Goal: Transaction & Acquisition: Purchase product/service

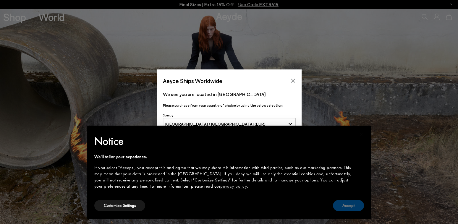
click at [352, 201] on button "Accept" at bounding box center [348, 205] width 31 height 11
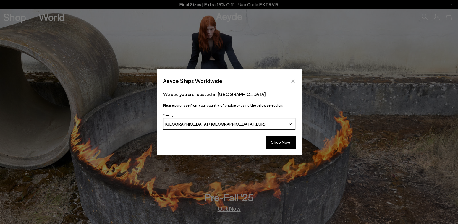
click at [295, 80] on icon "Close" at bounding box center [293, 80] width 5 height 5
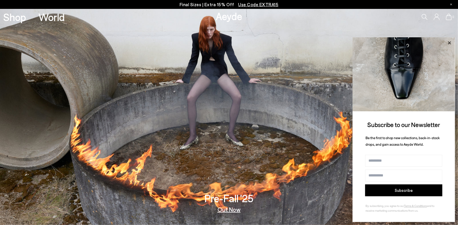
click at [449, 43] on icon at bounding box center [449, 42] width 3 height 3
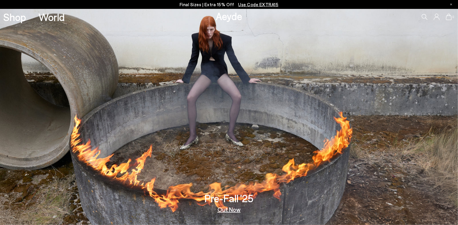
click at [235, 210] on link "Out Now" at bounding box center [229, 209] width 23 height 6
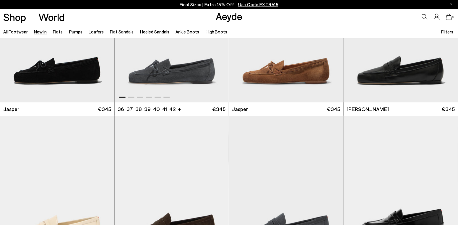
scroll to position [325, 0]
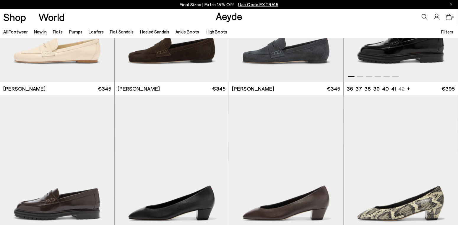
scroll to position [355, 0]
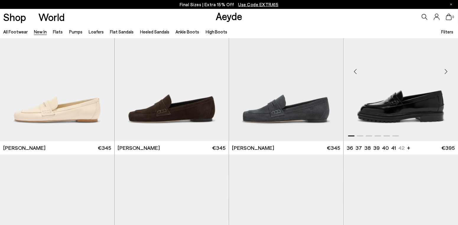
click at [445, 71] on div "Next slide" at bounding box center [447, 72] width 18 height 18
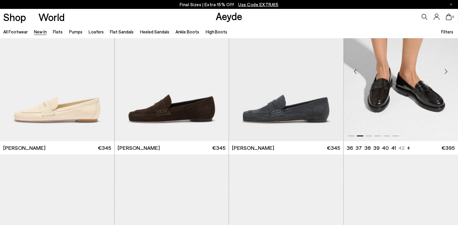
click at [445, 71] on div "Next slide" at bounding box center [447, 72] width 18 height 18
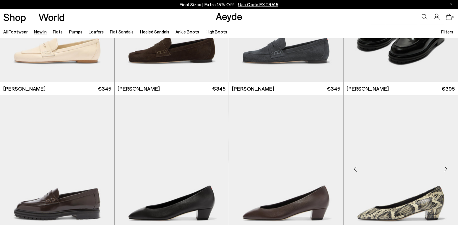
scroll to position [473, 0]
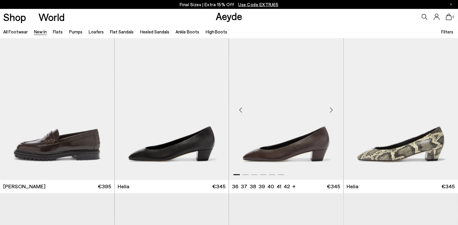
click at [331, 111] on div "Next slide" at bounding box center [332, 110] width 18 height 18
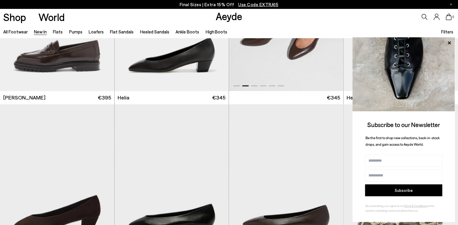
scroll to position [621, 0]
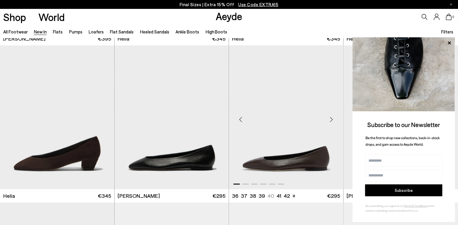
click at [331, 119] on div "Next slide" at bounding box center [332, 120] width 18 height 18
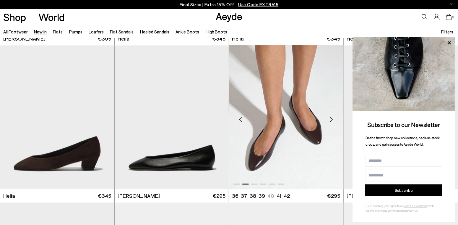
click at [332, 119] on div "Next slide" at bounding box center [332, 120] width 18 height 18
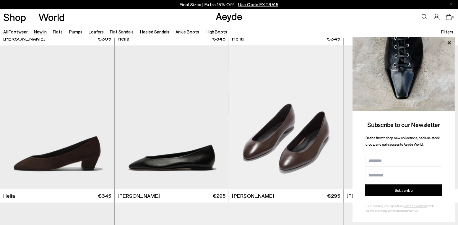
click at [450, 40] on icon at bounding box center [450, 43] width 8 height 8
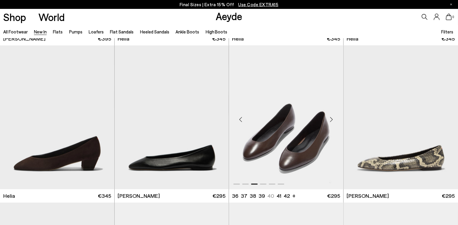
click at [333, 117] on div "Next slide" at bounding box center [332, 120] width 18 height 18
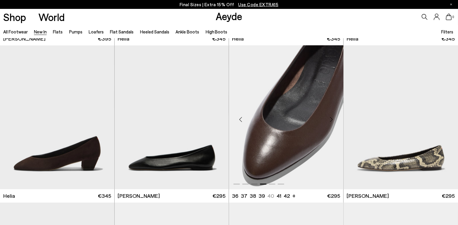
click at [331, 119] on div "Next slide" at bounding box center [332, 120] width 18 height 18
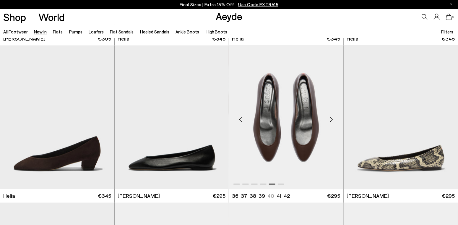
scroll to position [680, 0]
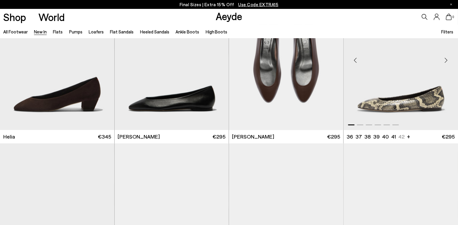
click at [446, 60] on div "Next slide" at bounding box center [447, 60] width 18 height 18
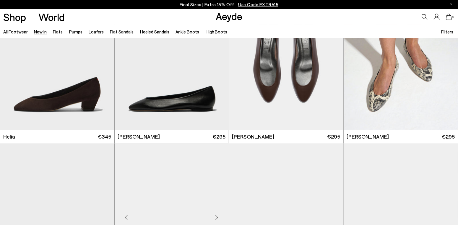
scroll to position [769, 0]
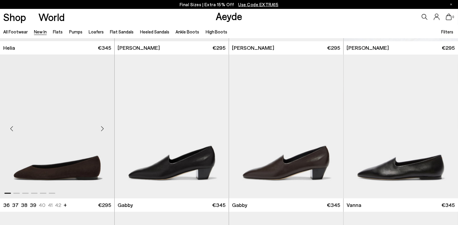
click at [102, 128] on div "Next slide" at bounding box center [103, 129] width 18 height 18
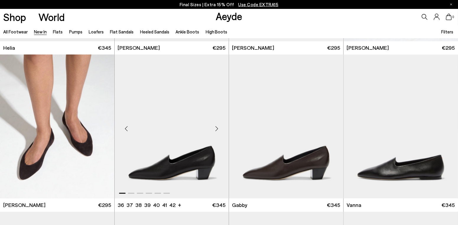
click at [217, 128] on div "Next slide" at bounding box center [217, 129] width 18 height 18
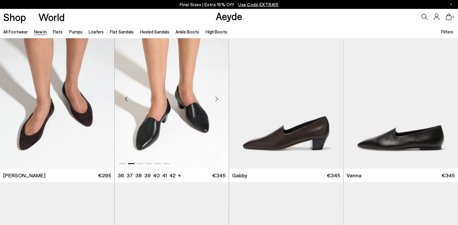
scroll to position [828, 0]
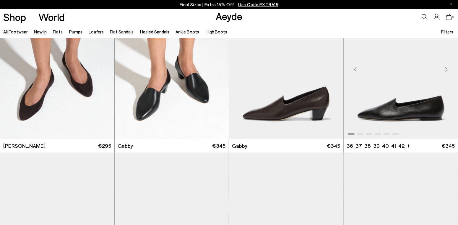
click at [446, 69] on div "Next slide" at bounding box center [447, 70] width 18 height 18
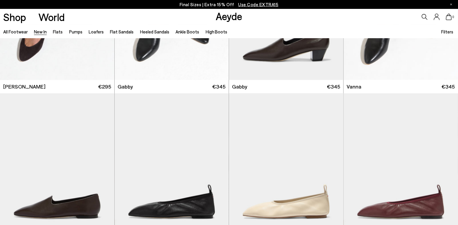
scroll to position [946, 0]
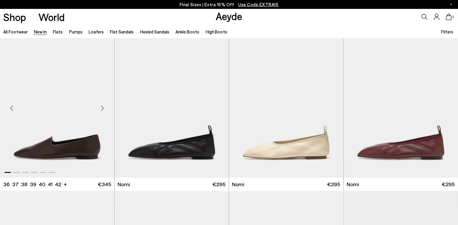
click at [103, 107] on div "Next slide" at bounding box center [103, 108] width 18 height 18
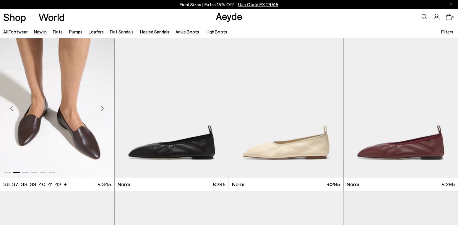
click at [103, 107] on div "Next slide" at bounding box center [103, 108] width 18 height 18
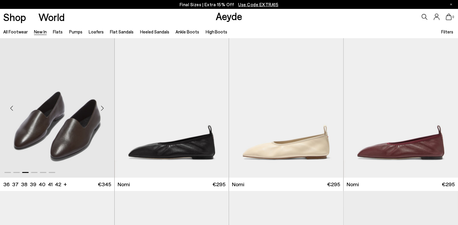
click at [103, 107] on div "Next slide" at bounding box center [103, 108] width 18 height 18
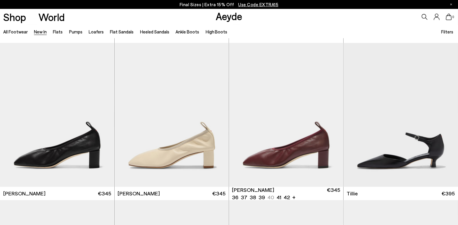
scroll to position [1124, 0]
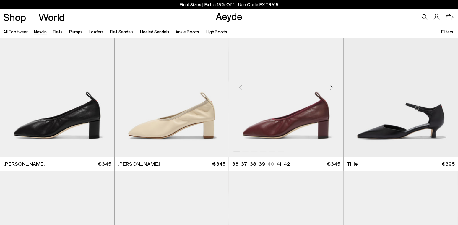
click at [332, 86] on div "Next slide" at bounding box center [332, 88] width 18 height 18
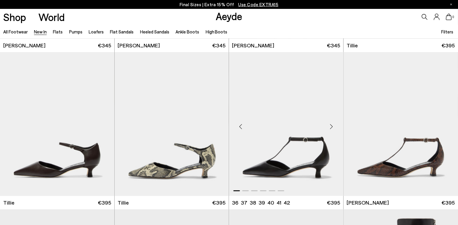
scroll to position [1271, 0]
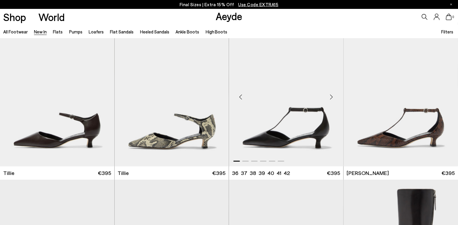
click at [331, 97] on div "Next slide" at bounding box center [332, 97] width 18 height 18
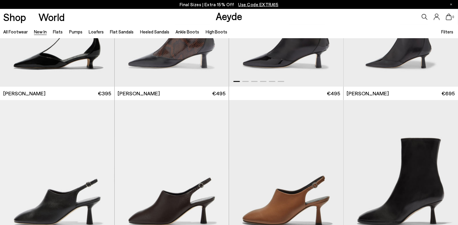
scroll to position [1567, 0]
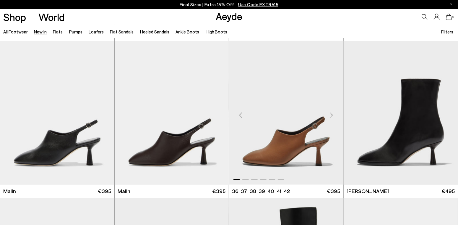
click at [331, 114] on div "Next slide" at bounding box center [332, 115] width 18 height 18
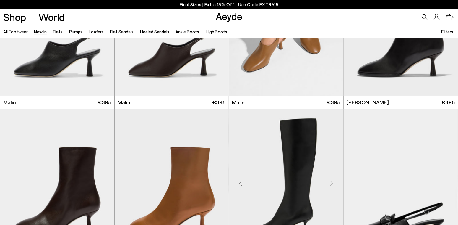
scroll to position [1685, 0]
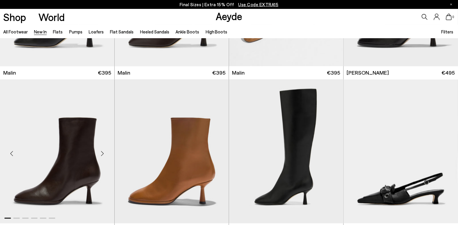
click at [102, 153] on div "Next slide" at bounding box center [103, 154] width 18 height 18
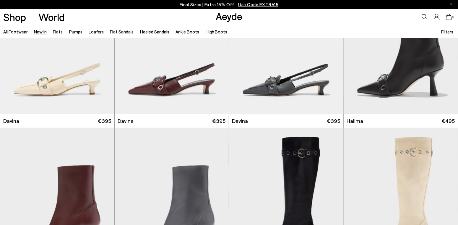
scroll to position [2040, 0]
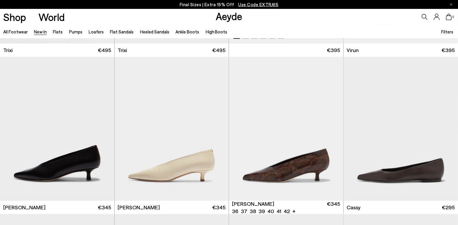
scroll to position [2365, 0]
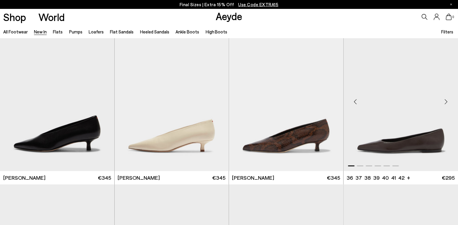
click at [448, 102] on div "Next slide" at bounding box center [447, 102] width 18 height 18
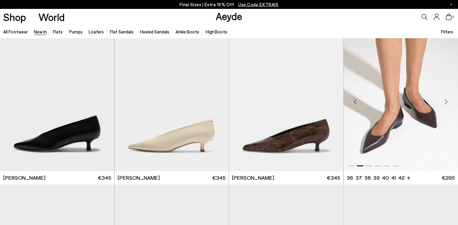
click at [447, 102] on div "Next slide" at bounding box center [447, 102] width 18 height 18
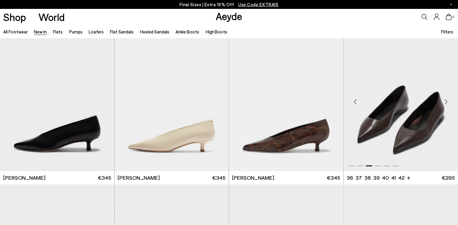
click at [447, 102] on div "Next slide" at bounding box center [447, 102] width 18 height 18
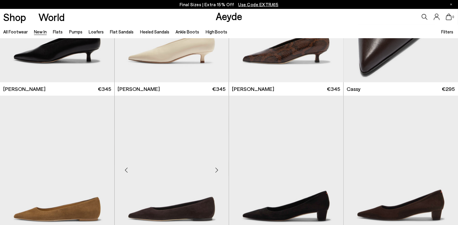
scroll to position [2484, 0]
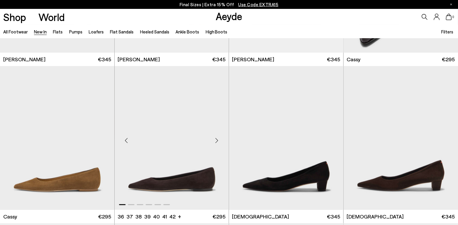
click at [216, 140] on div "Next slide" at bounding box center [217, 140] width 18 height 18
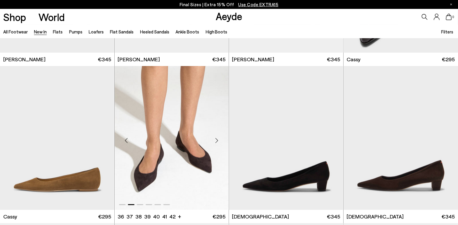
click at [215, 140] on div "Next slide" at bounding box center [217, 140] width 18 height 18
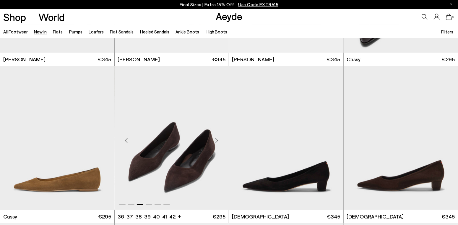
click at [216, 139] on div "Next slide" at bounding box center [217, 140] width 18 height 18
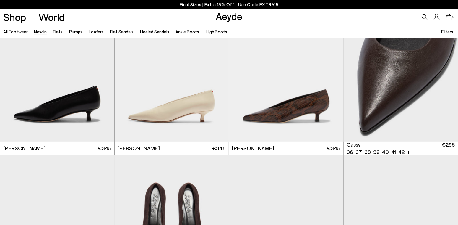
scroll to position [2336, 0]
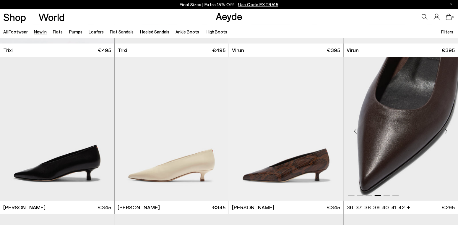
click at [447, 130] on div "Next slide" at bounding box center [447, 131] width 18 height 18
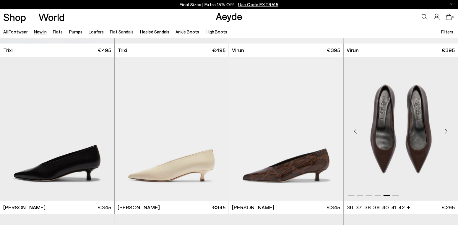
click at [413, 139] on img "5 / 6" at bounding box center [401, 129] width 115 height 144
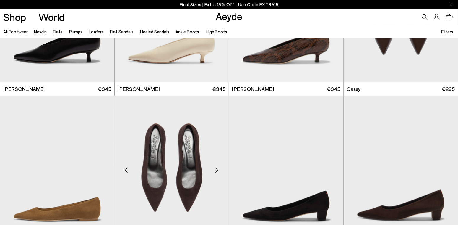
scroll to position [2484, 0]
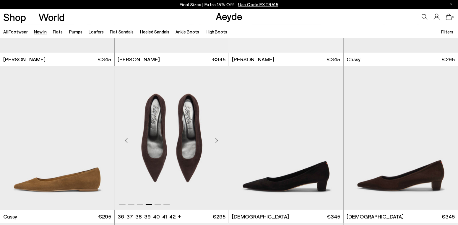
click at [218, 140] on div "Next slide" at bounding box center [217, 140] width 18 height 18
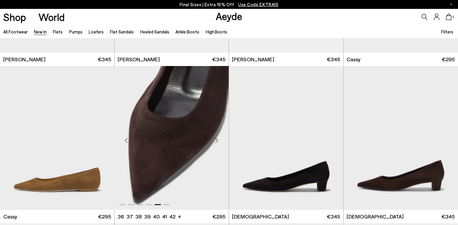
click at [207, 141] on img "5 / 6" at bounding box center [172, 138] width 114 height 144
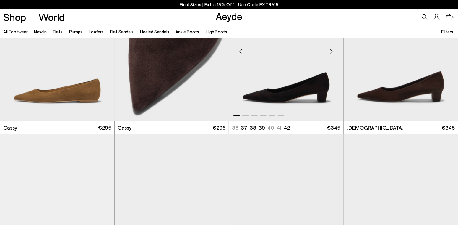
click at [331, 51] on div "Next slide" at bounding box center [332, 52] width 18 height 18
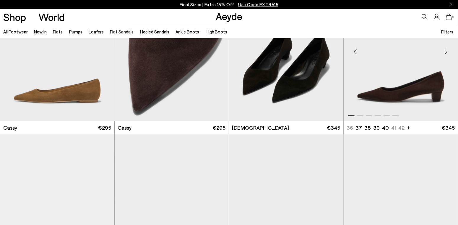
click at [447, 51] on div "Next slide" at bounding box center [447, 52] width 18 height 18
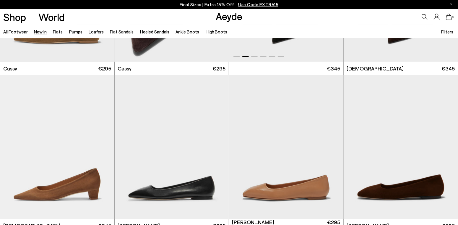
scroll to position [2691, 0]
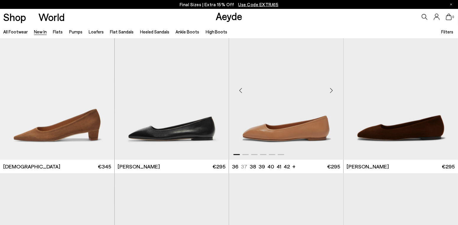
click at [333, 90] on div "Next slide" at bounding box center [332, 90] width 18 height 18
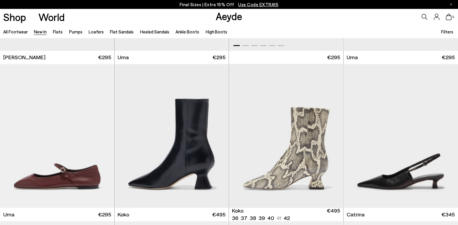
scroll to position [2927, 0]
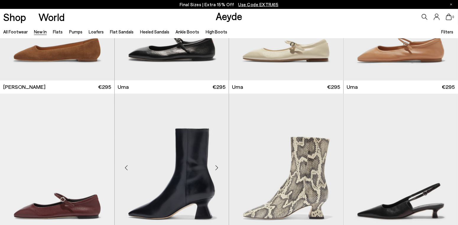
click at [218, 166] on div "Next slide" at bounding box center [217, 168] width 18 height 18
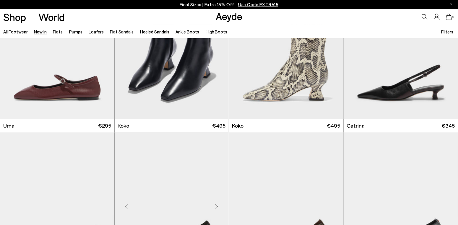
scroll to position [3134, 0]
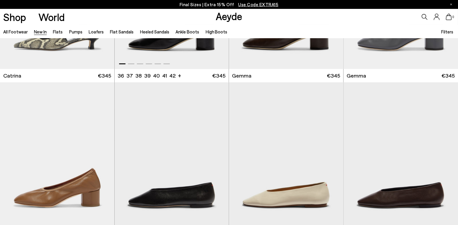
scroll to position [3341, 0]
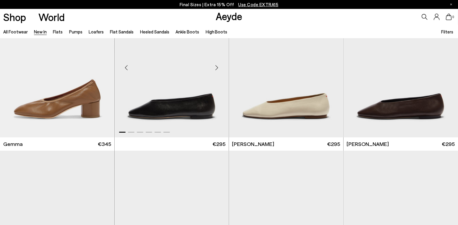
click at [218, 67] on div "Next slide" at bounding box center [217, 68] width 18 height 18
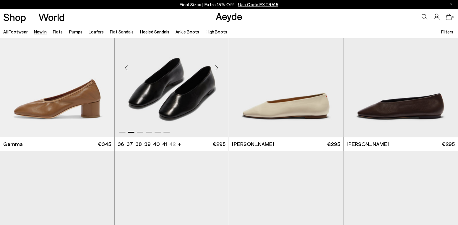
click at [216, 68] on div "Next slide" at bounding box center [217, 68] width 18 height 18
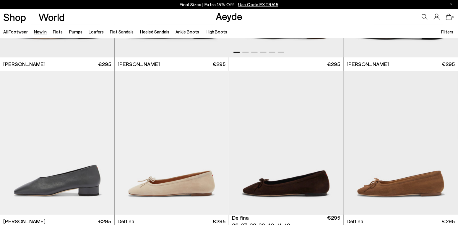
scroll to position [3607, 0]
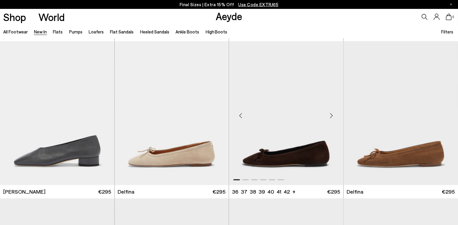
click at [332, 113] on div "Next slide" at bounding box center [332, 115] width 18 height 18
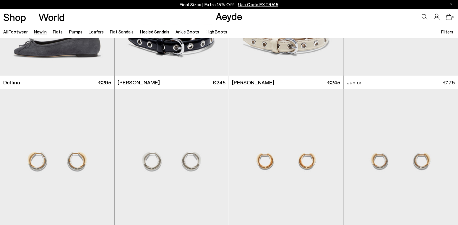
scroll to position [4051, 0]
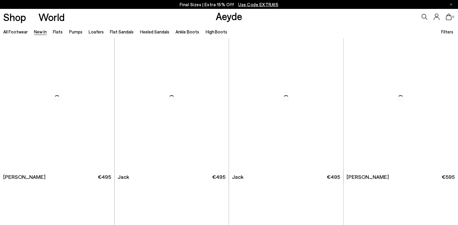
scroll to position [4337, 0]
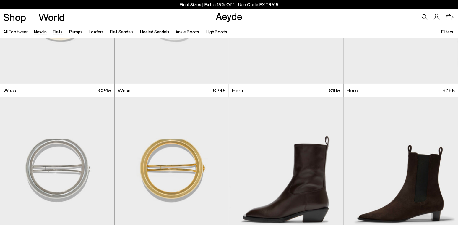
click at [57, 33] on link "Flats" at bounding box center [58, 31] width 10 height 5
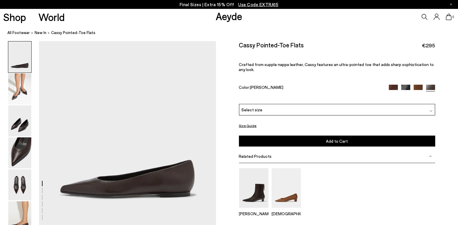
click at [430, 110] on img at bounding box center [431, 110] width 3 height 3
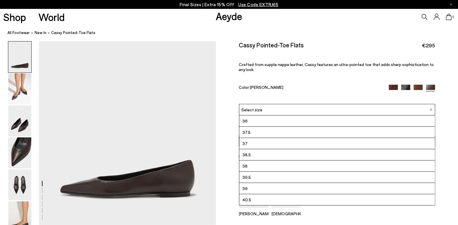
click at [258, 144] on li "37" at bounding box center [338, 143] width 196 height 11
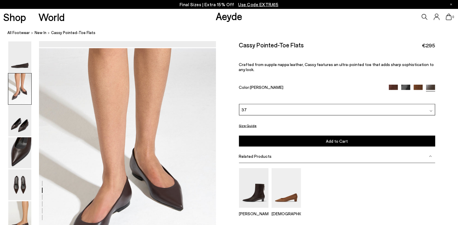
scroll to position [207, 0]
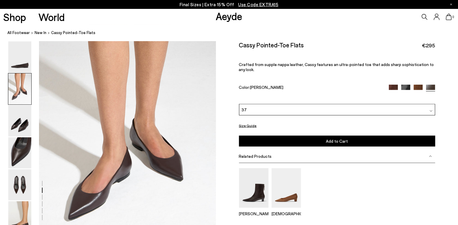
click at [250, 127] on button "Size Guide" at bounding box center [248, 125] width 18 height 7
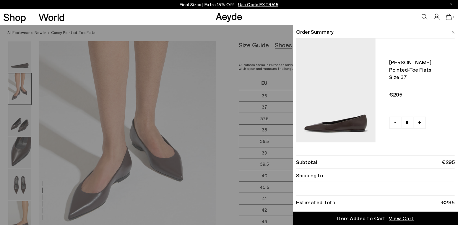
click at [453, 33] on img at bounding box center [453, 32] width 3 height 3
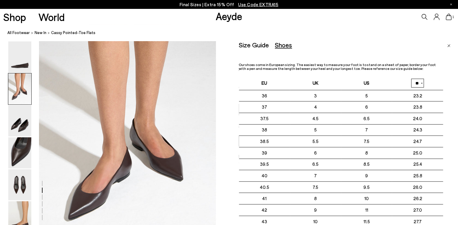
click at [422, 82] on select "** **" at bounding box center [418, 83] width 13 height 9
click at [432, 75] on div "Our shoes come in European sizing. The easiest way to measure your foot is to s…" at bounding box center [341, 162] width 205 height 199
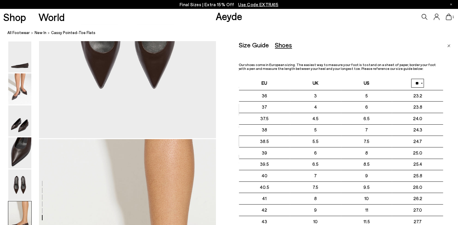
scroll to position [1212, 0]
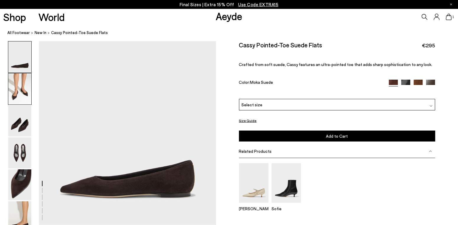
click at [22, 88] on img at bounding box center [19, 88] width 23 height 31
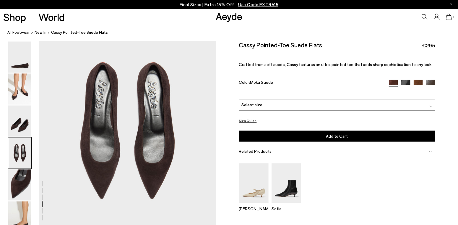
scroll to position [776, 0]
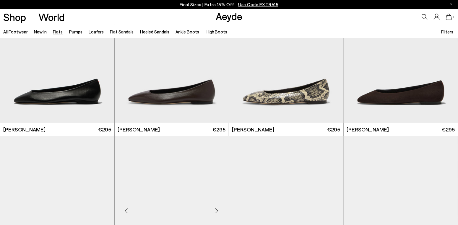
scroll to position [148, 0]
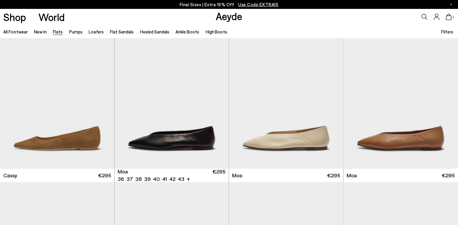
scroll to position [828, 0]
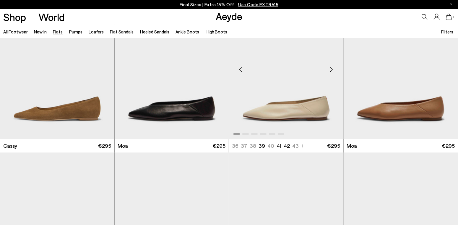
click at [331, 69] on div "Next slide" at bounding box center [332, 70] width 18 height 18
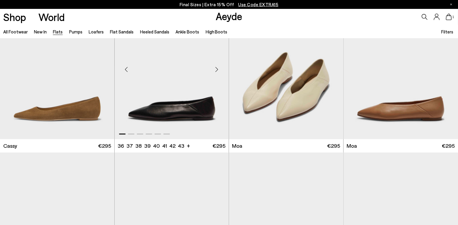
click at [217, 69] on div "Next slide" at bounding box center [217, 70] width 18 height 18
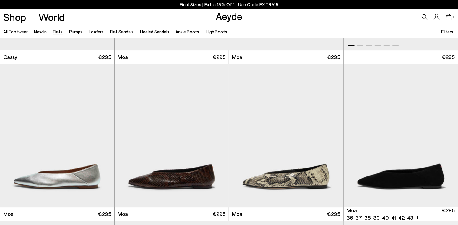
scroll to position [946, 0]
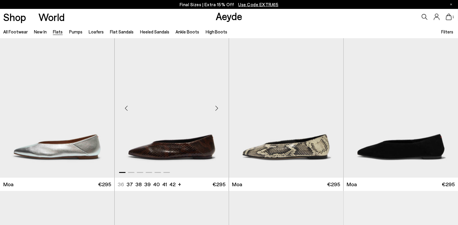
click at [215, 110] on div "Next slide" at bounding box center [217, 108] width 18 height 18
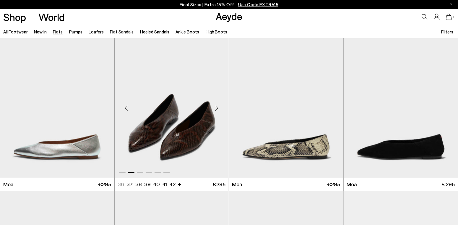
click at [190, 136] on img "2 / 6" at bounding box center [172, 106] width 114 height 144
click at [217, 108] on div "Next slide" at bounding box center [217, 108] width 18 height 18
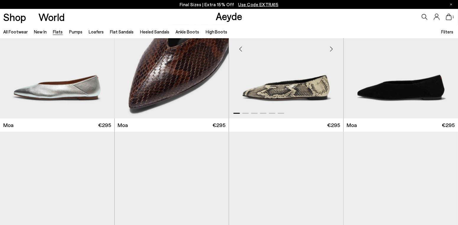
scroll to position [1064, 0]
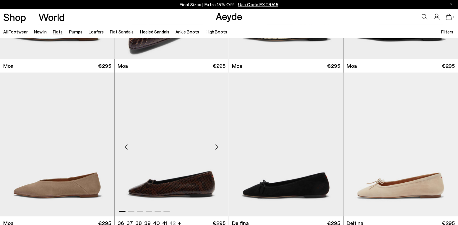
click at [216, 146] on div "Next slide" at bounding box center [217, 147] width 18 height 18
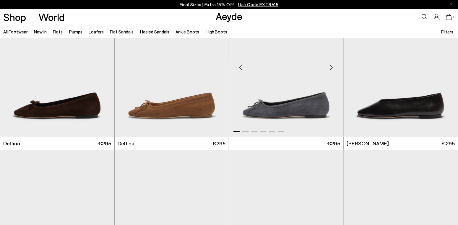
scroll to position [1390, 0]
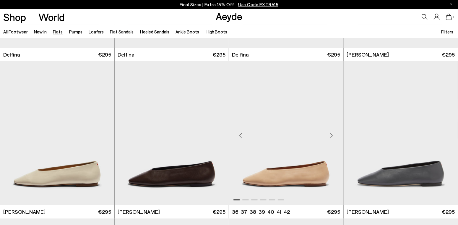
click at [330, 136] on div "Next slide" at bounding box center [332, 136] width 18 height 18
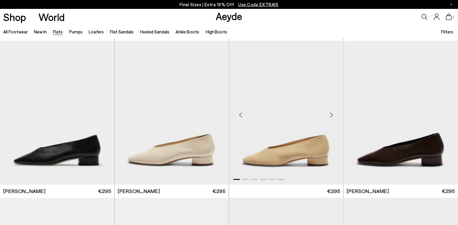
scroll to position [1774, 0]
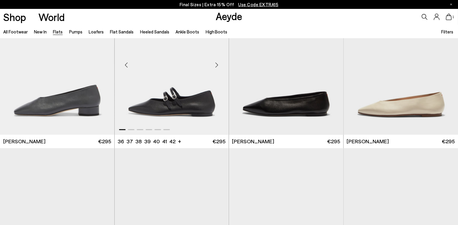
click at [216, 64] on div "Next slide" at bounding box center [217, 65] width 18 height 18
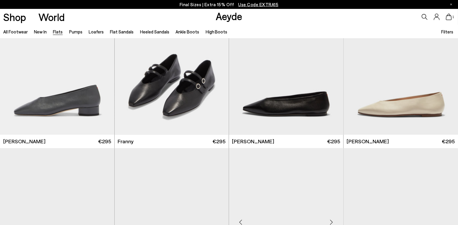
scroll to position [1892, 0]
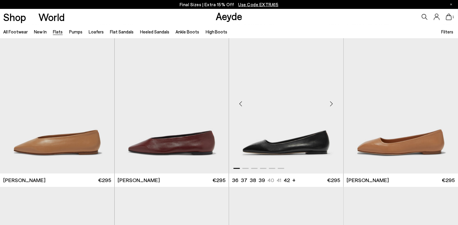
click at [331, 103] on div "Next slide" at bounding box center [332, 104] width 18 height 18
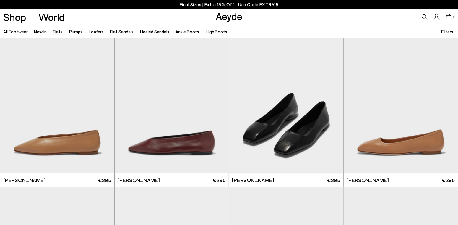
scroll to position [2011, 0]
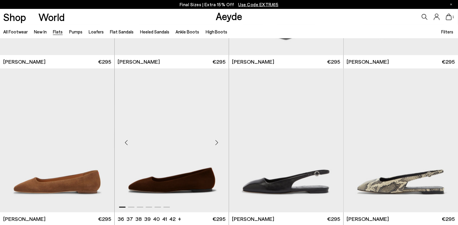
click at [217, 139] on div "Next slide" at bounding box center [217, 143] width 18 height 18
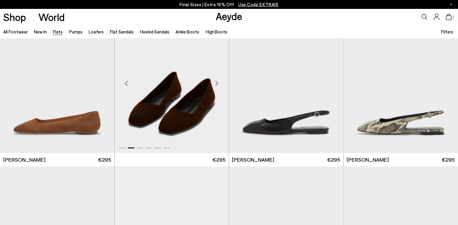
scroll to position [2218, 0]
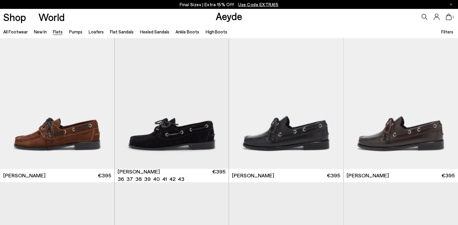
scroll to position [2868, 0]
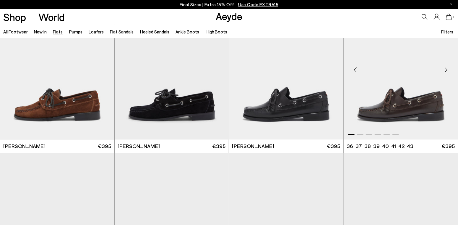
click at [447, 69] on div "Next slide" at bounding box center [447, 70] width 18 height 18
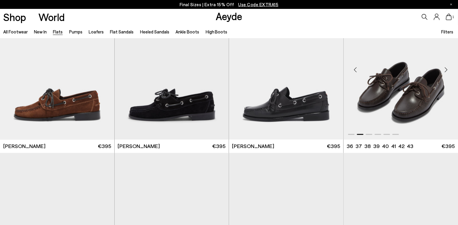
click at [447, 68] on div "Next slide" at bounding box center [447, 70] width 18 height 18
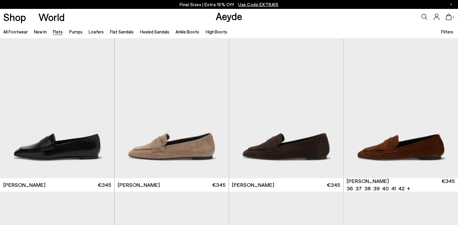
scroll to position [3016, 0]
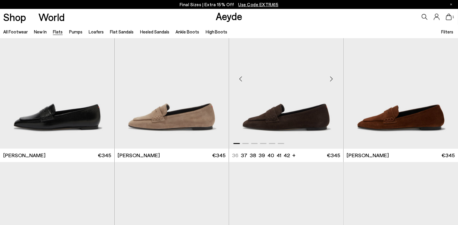
click at [332, 79] on div "Next slide" at bounding box center [332, 79] width 18 height 18
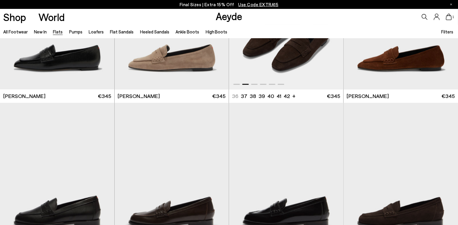
scroll to position [3134, 0]
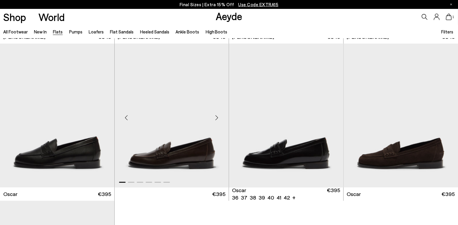
click at [216, 117] on div "Next slide" at bounding box center [217, 118] width 18 height 18
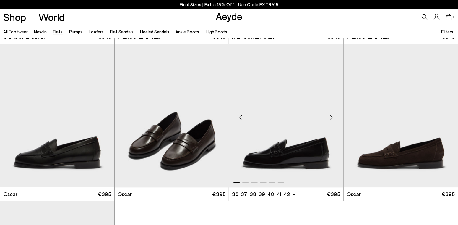
click at [332, 115] on div "Next slide" at bounding box center [332, 118] width 18 height 18
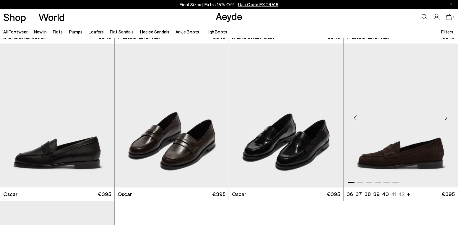
click at [447, 114] on div "Next slide" at bounding box center [447, 118] width 18 height 18
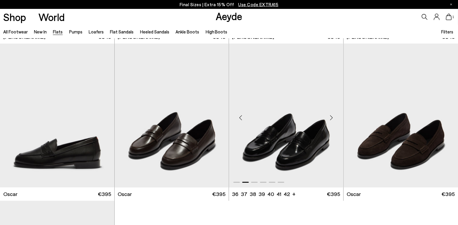
scroll to position [3164, 0]
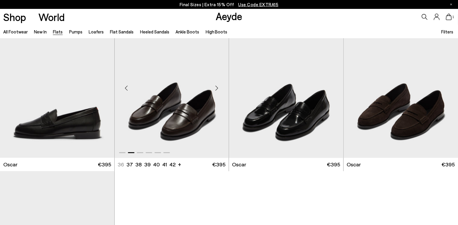
click at [216, 85] on div "Next slide" at bounding box center [217, 88] width 18 height 18
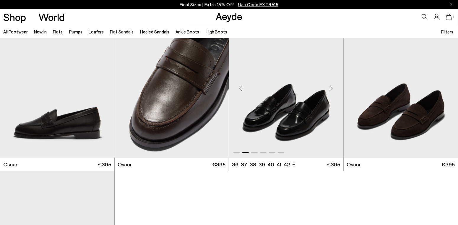
click at [332, 85] on div "Next slide" at bounding box center [332, 88] width 18 height 18
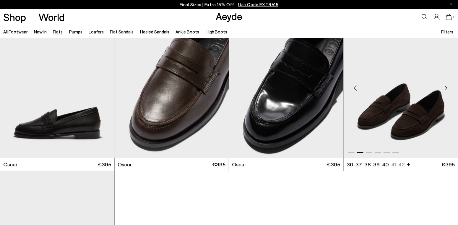
click at [446, 87] on div "Next slide" at bounding box center [447, 88] width 18 height 18
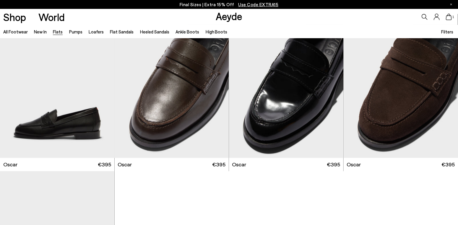
scroll to position [3253, 0]
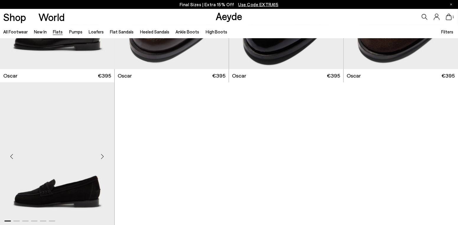
click at [102, 154] on div "Next slide" at bounding box center [103, 157] width 18 height 18
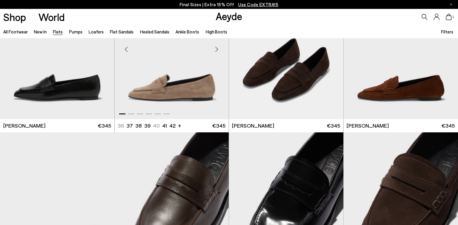
scroll to position [3134, 0]
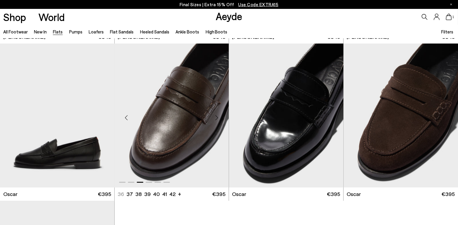
click at [125, 116] on div "Previous slide" at bounding box center [127, 118] width 18 height 18
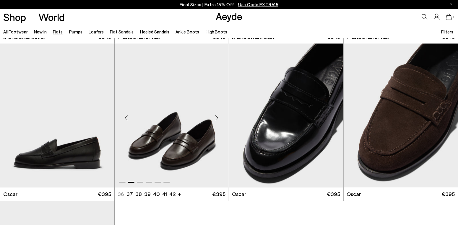
click at [217, 118] on div "Next slide" at bounding box center [217, 118] width 18 height 18
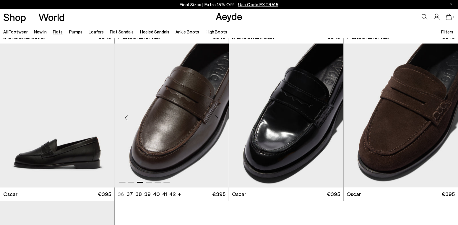
click at [216, 117] on div "Next slide" at bounding box center [217, 118] width 18 height 18
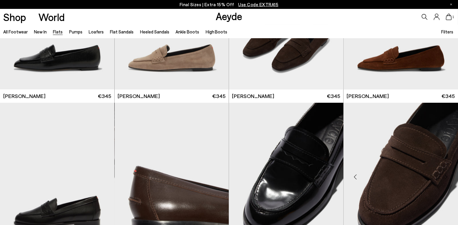
scroll to position [3105, 0]
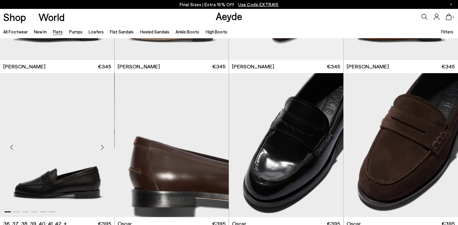
click at [103, 146] on div "Next slide" at bounding box center [103, 147] width 18 height 18
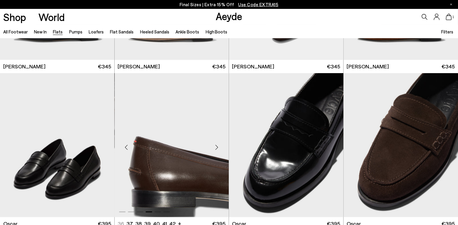
click at [216, 149] on div "Next slide" at bounding box center [217, 147] width 18 height 18
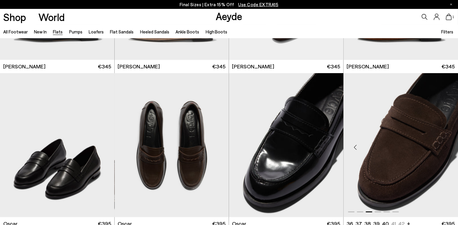
click at [355, 148] on div "Previous slide" at bounding box center [356, 147] width 18 height 18
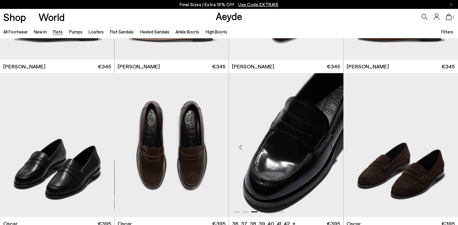
click at [241, 147] on div "Previous slide" at bounding box center [241, 147] width 18 height 18
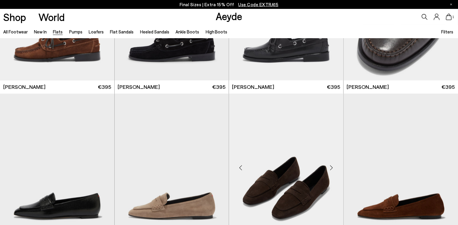
scroll to position [2779, 0]
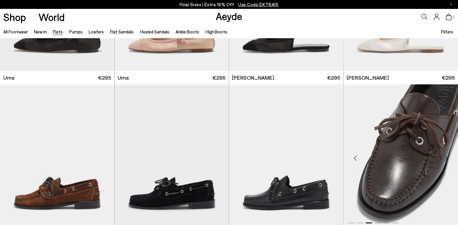
click at [353, 156] on div "Previous slide" at bounding box center [356, 159] width 18 height 18
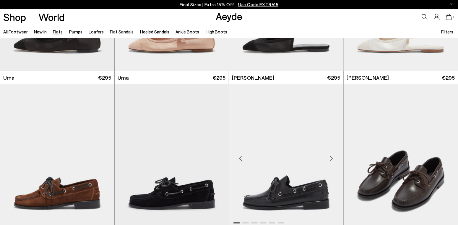
scroll to position [2691, 0]
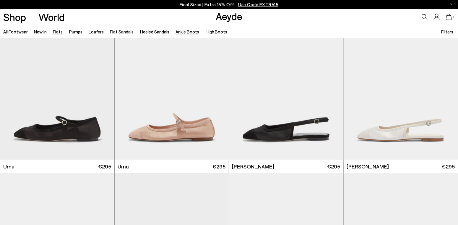
click at [187, 29] on link "Ankle Boots" at bounding box center [188, 31] width 24 height 5
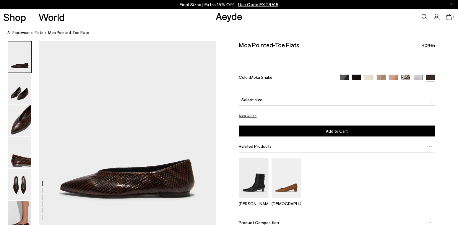
scroll to position [59, 0]
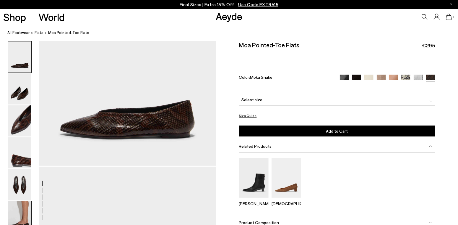
click at [15, 212] on img at bounding box center [19, 216] width 23 height 31
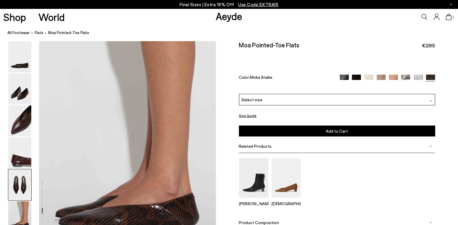
scroll to position [1085, 0]
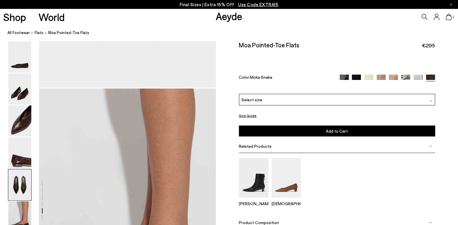
click at [396, 76] on img at bounding box center [393, 79] width 9 height 9
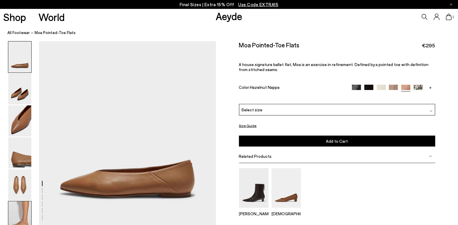
click at [17, 213] on img at bounding box center [19, 216] width 23 height 31
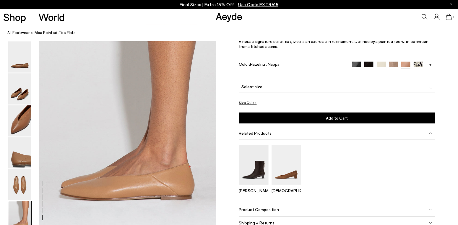
click at [392, 64] on img at bounding box center [393, 65] width 9 height 9
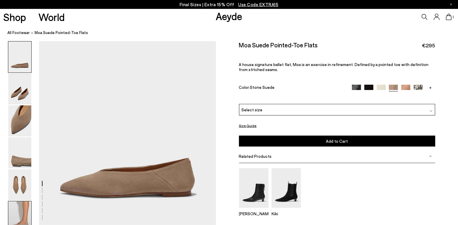
click at [23, 214] on img at bounding box center [19, 216] width 23 height 31
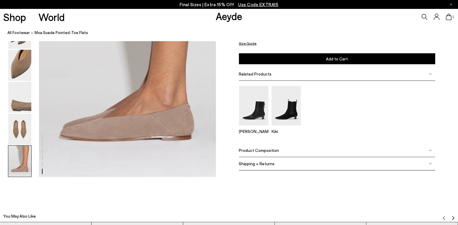
scroll to position [1115, 0]
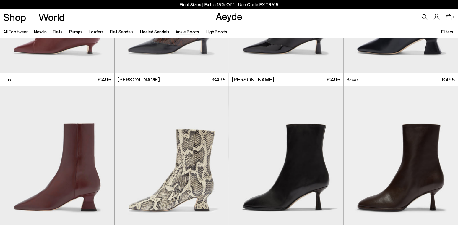
scroll to position [296, 0]
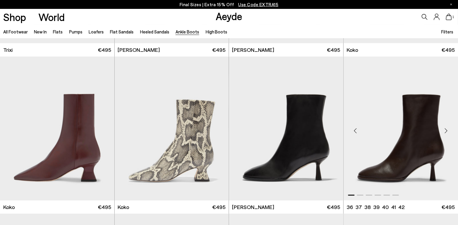
click at [447, 130] on div "Next slide" at bounding box center [447, 131] width 18 height 18
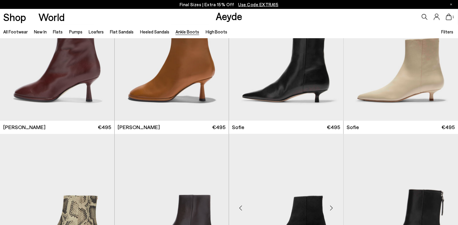
scroll to position [444, 0]
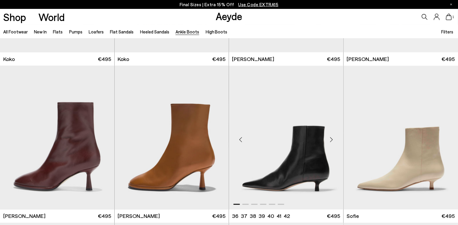
click at [331, 139] on div "Next slide" at bounding box center [332, 140] width 18 height 18
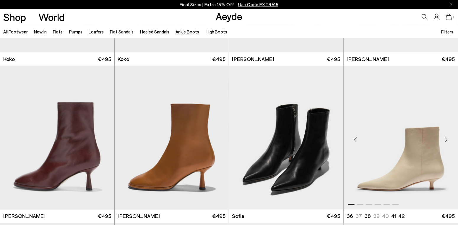
click at [449, 138] on div "Next slide" at bounding box center [447, 140] width 18 height 18
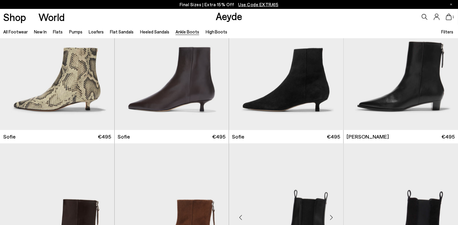
scroll to position [651, 0]
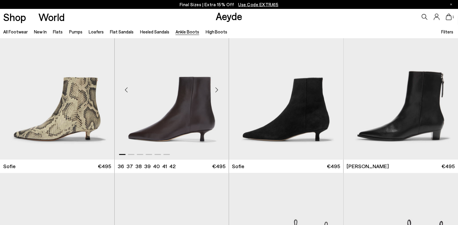
click at [217, 89] on div "Next slide" at bounding box center [217, 90] width 18 height 18
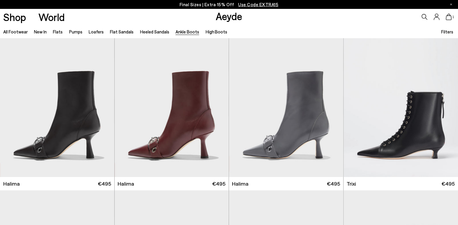
scroll to position [0, 0]
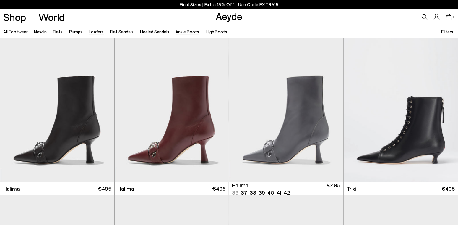
click at [89, 32] on link "Loafers" at bounding box center [96, 31] width 15 height 5
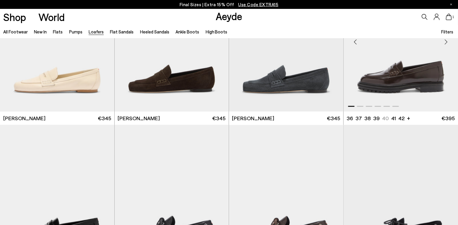
scroll to position [325, 0]
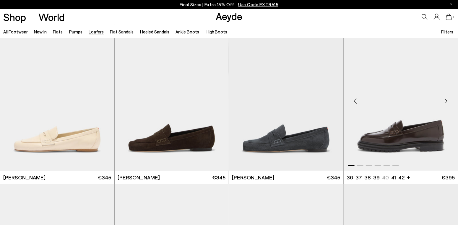
click at [446, 100] on div "Next slide" at bounding box center [447, 101] width 18 height 18
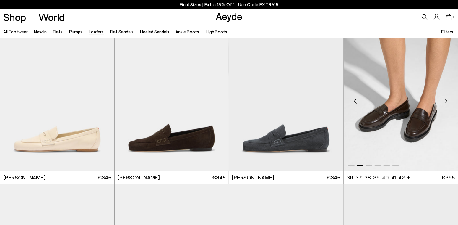
click at [446, 101] on div "Next slide" at bounding box center [447, 101] width 18 height 18
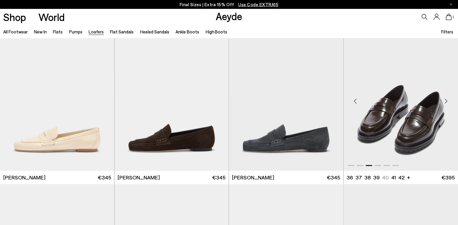
click at [446, 100] on div "Next slide" at bounding box center [447, 101] width 18 height 18
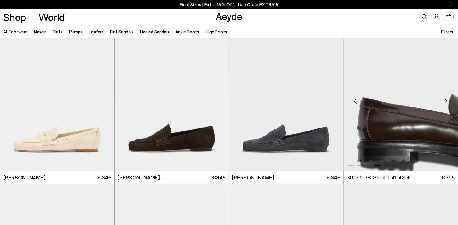
click at [446, 100] on div "Next slide" at bounding box center [447, 101] width 18 height 18
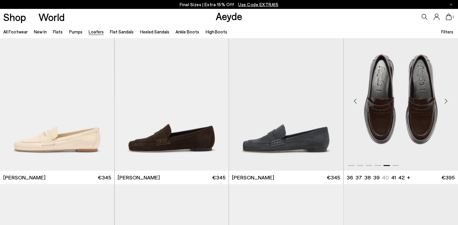
click at [446, 101] on div "Next slide" at bounding box center [447, 101] width 18 height 18
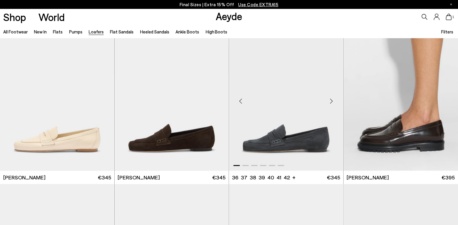
click at [332, 100] on div "Next slide" at bounding box center [332, 101] width 18 height 18
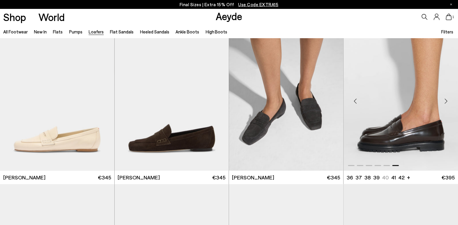
scroll to position [384, 0]
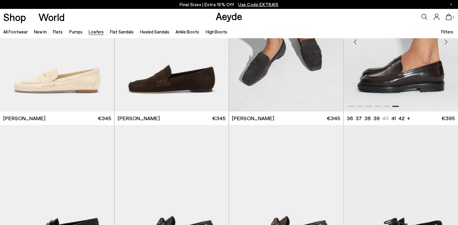
click at [446, 43] on div "Next slide" at bounding box center [447, 42] width 18 height 18
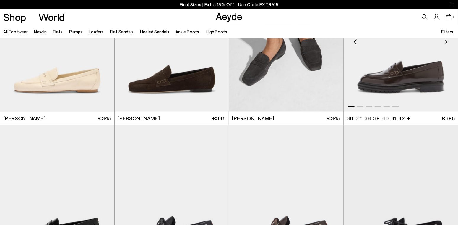
click at [446, 43] on div "Next slide" at bounding box center [447, 42] width 18 height 18
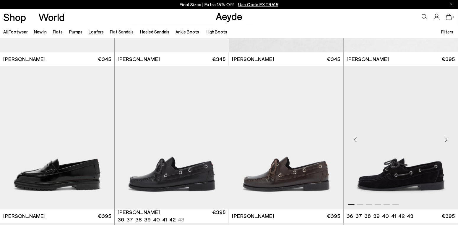
scroll to position [473, 0]
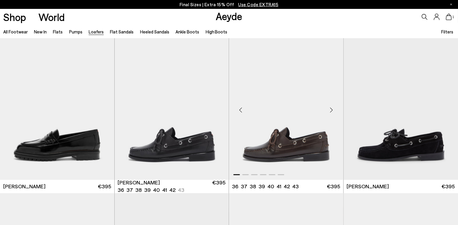
click at [333, 110] on div "Next slide" at bounding box center [332, 110] width 18 height 18
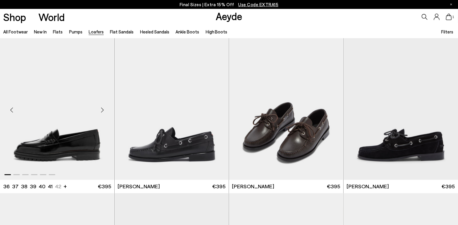
click at [103, 107] on div "Next slide" at bounding box center [103, 110] width 18 height 18
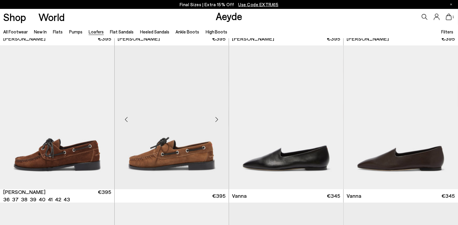
scroll to position [680, 0]
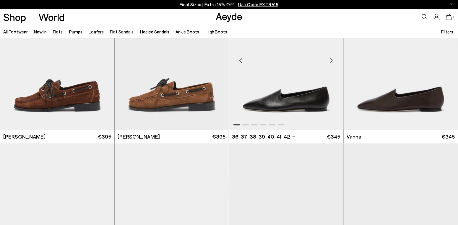
click at [332, 59] on div "Next slide" at bounding box center [332, 60] width 18 height 18
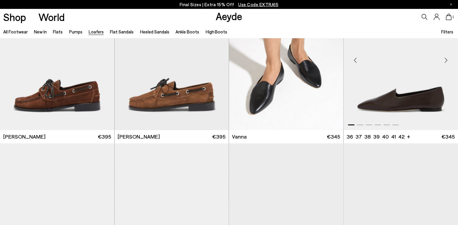
click at [447, 59] on div "Next slide" at bounding box center [447, 60] width 18 height 18
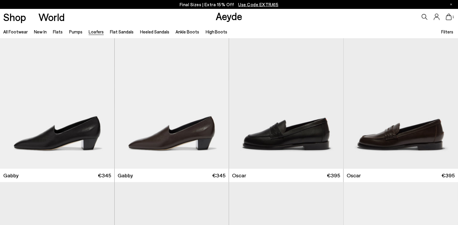
scroll to position [828, 0]
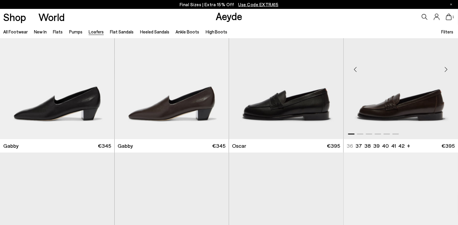
click at [446, 69] on div "Next slide" at bounding box center [447, 70] width 18 height 18
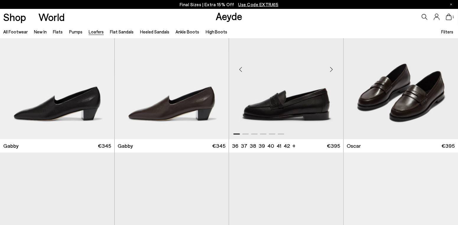
click at [331, 69] on div "Next slide" at bounding box center [332, 70] width 18 height 18
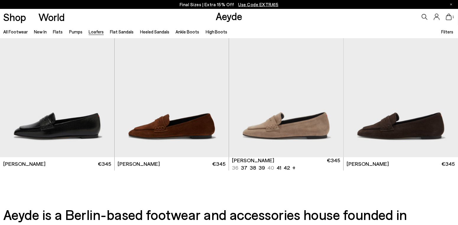
scroll to position [1153, 0]
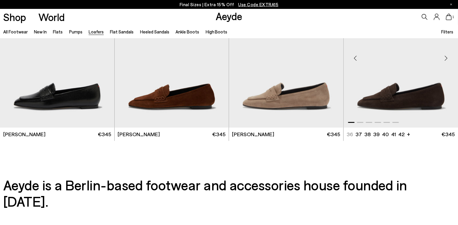
click at [448, 56] on div "Next slide" at bounding box center [447, 58] width 18 height 18
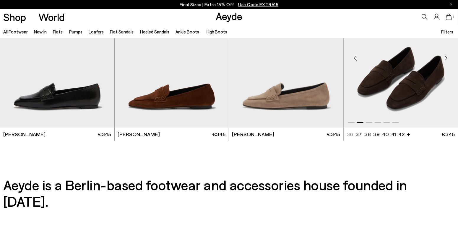
click at [446, 55] on div "Next slide" at bounding box center [447, 58] width 18 height 18
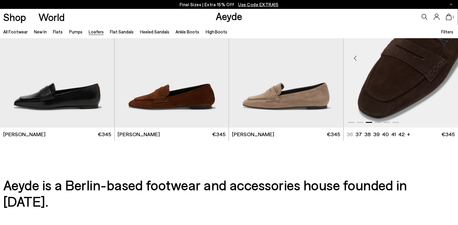
click at [446, 55] on div "Next slide" at bounding box center [447, 58] width 18 height 18
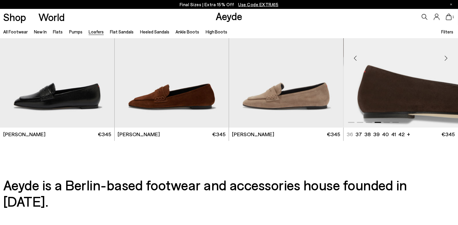
click at [446, 55] on div "Next slide" at bounding box center [447, 58] width 18 height 18
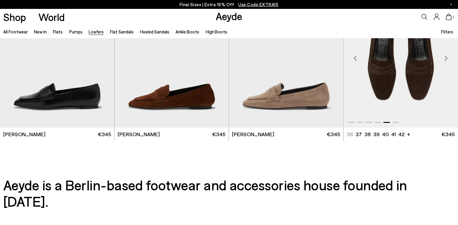
click at [446, 55] on div "Next slide" at bounding box center [447, 58] width 18 height 18
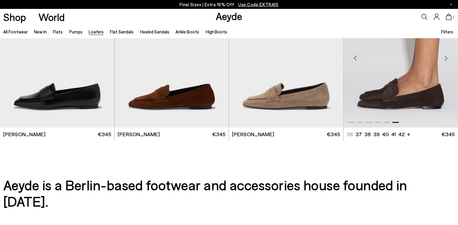
click at [397, 109] on img "6 / 6" at bounding box center [401, 56] width 115 height 144
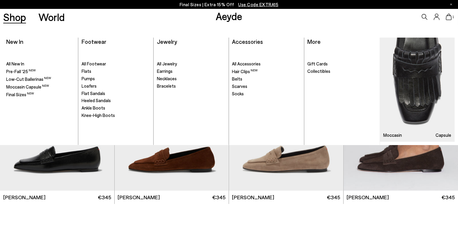
scroll to position [1001, 0]
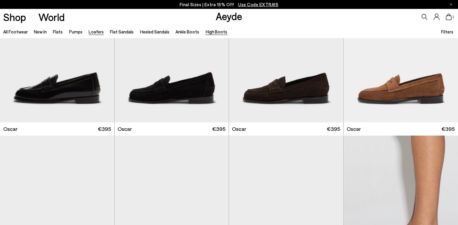
click at [211, 31] on link "High Boots" at bounding box center [217, 31] width 22 height 5
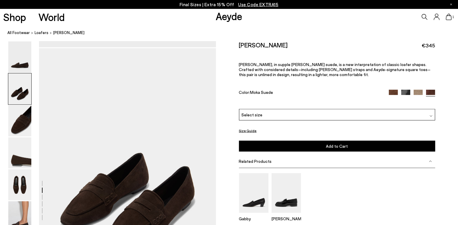
scroll to position [207, 0]
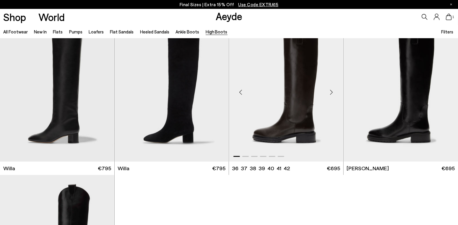
scroll to position [148, 0]
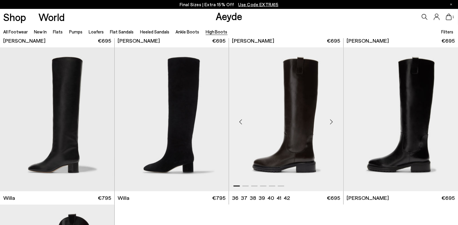
click at [332, 121] on div "Next slide" at bounding box center [332, 122] width 18 height 18
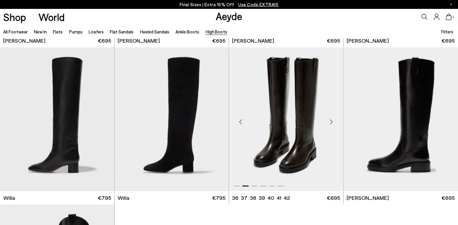
click at [331, 121] on div "Next slide" at bounding box center [332, 122] width 18 height 18
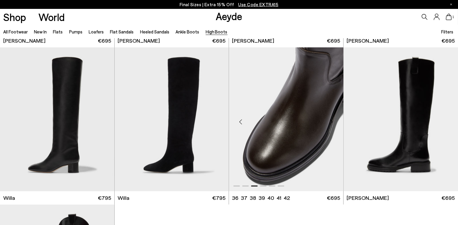
click at [332, 121] on div "Next slide" at bounding box center [332, 122] width 18 height 18
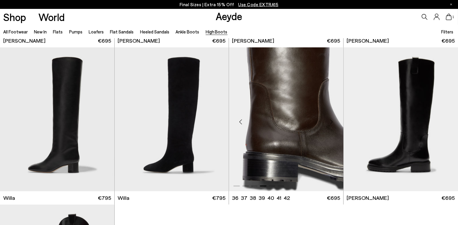
click at [331, 121] on div "Next slide" at bounding box center [332, 122] width 18 height 18
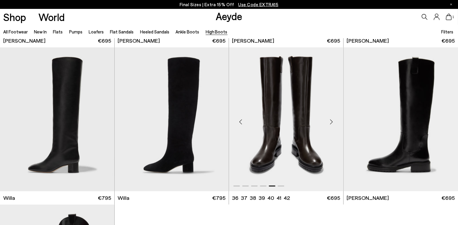
click at [331, 119] on div "Next slide" at bounding box center [332, 122] width 18 height 18
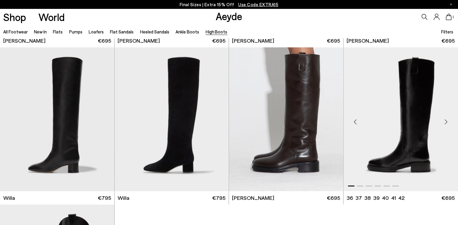
click at [447, 121] on div "Next slide" at bounding box center [447, 122] width 18 height 18
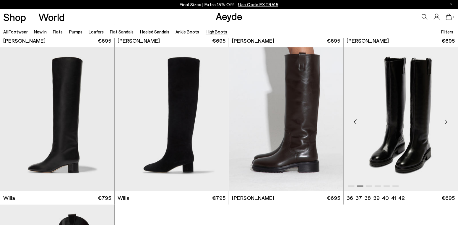
click at [446, 120] on div "Next slide" at bounding box center [447, 122] width 18 height 18
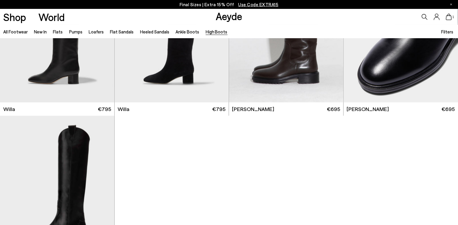
scroll to position [296, 0]
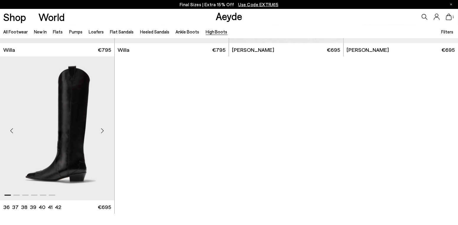
click at [102, 132] on div "Next slide" at bounding box center [103, 131] width 18 height 18
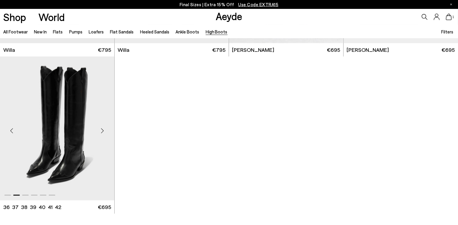
click at [102, 132] on div "Next slide" at bounding box center [103, 131] width 18 height 18
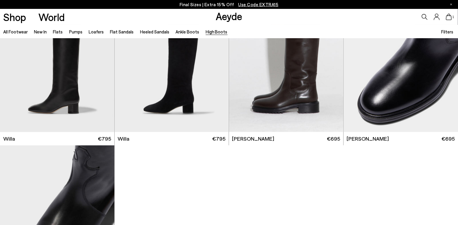
scroll to position [148, 0]
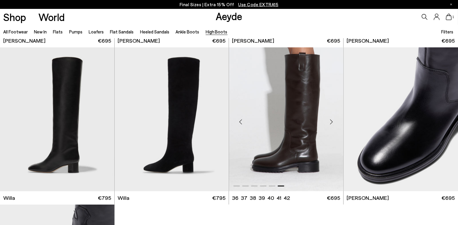
click at [331, 120] on div "Next slide" at bounding box center [332, 122] width 18 height 18
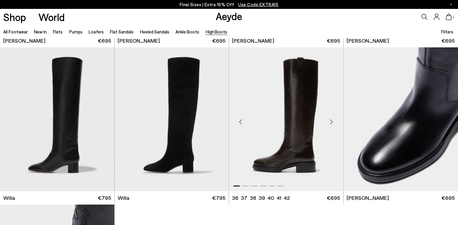
click at [330, 122] on div "Next slide" at bounding box center [332, 122] width 18 height 18
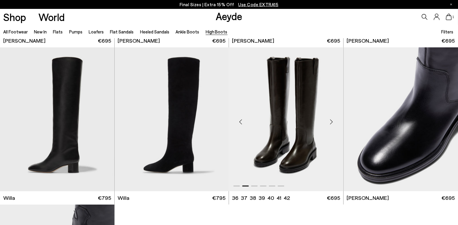
click at [287, 121] on img "2 / 6" at bounding box center [286, 119] width 114 height 144
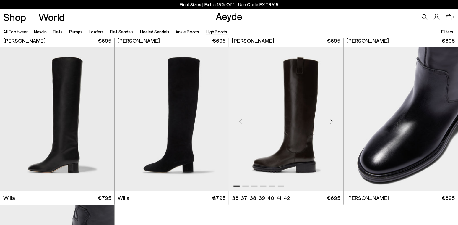
click at [295, 127] on img "1 / 6" at bounding box center [286, 119] width 114 height 144
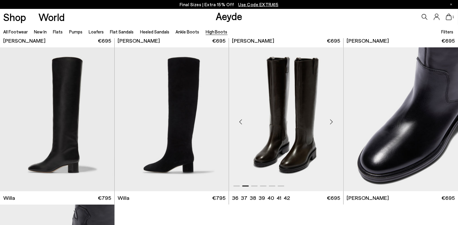
click at [285, 180] on img "2 / 6" at bounding box center [286, 119] width 114 height 144
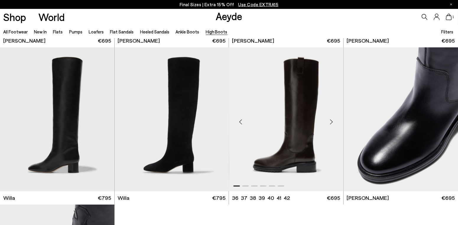
click at [279, 127] on img "1 / 6" at bounding box center [287, 119] width 114 height 144
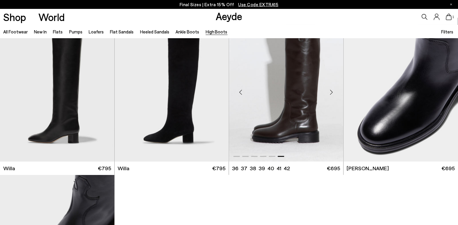
scroll to position [207, 0]
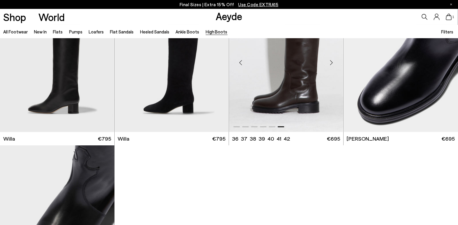
click at [309, 123] on div at bounding box center [286, 125] width 114 height 7
click at [54, 30] on link "Flats" at bounding box center [58, 31] width 10 height 5
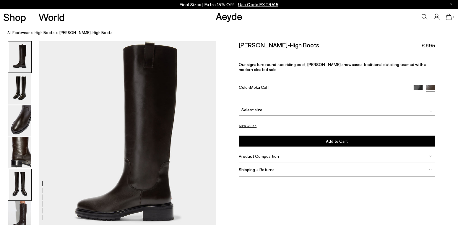
click at [22, 185] on img at bounding box center [19, 184] width 23 height 31
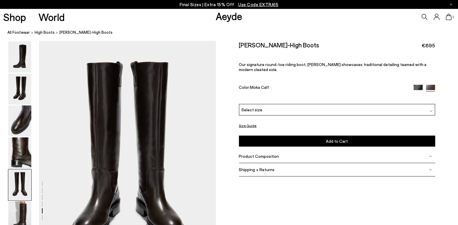
scroll to position [926, 0]
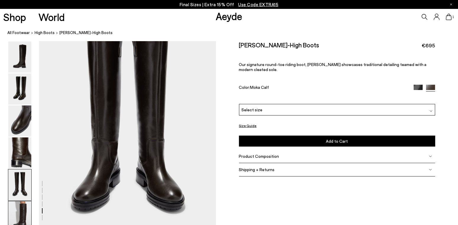
click at [21, 213] on img at bounding box center [19, 216] width 23 height 31
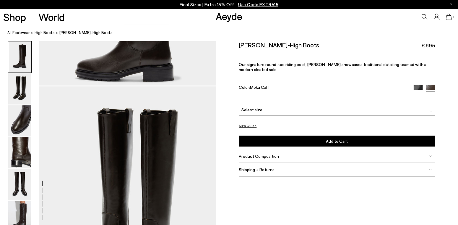
scroll to position [0, 0]
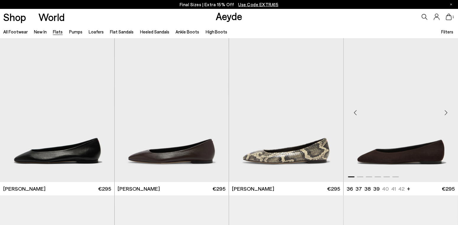
click at [447, 112] on div "Next slide" at bounding box center [447, 112] width 18 height 18
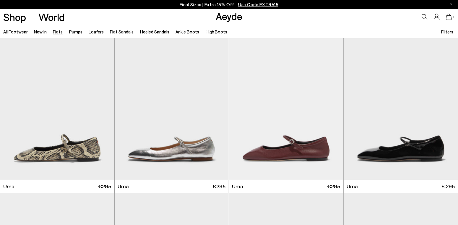
scroll to position [680, 0]
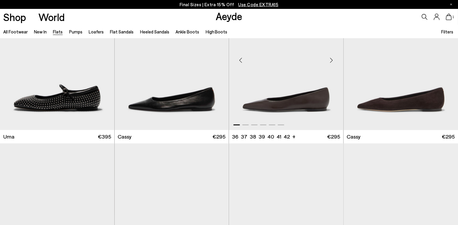
click at [332, 61] on div "Next slide" at bounding box center [332, 60] width 18 height 18
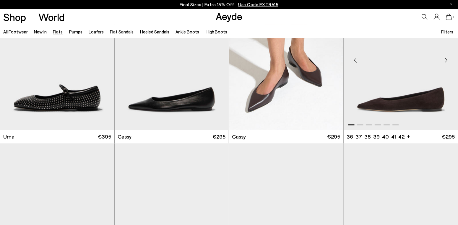
click at [446, 59] on div "Next slide" at bounding box center [447, 60] width 18 height 18
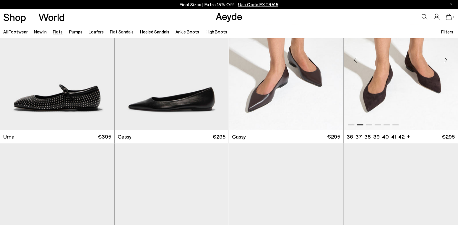
click at [445, 59] on div "Next slide" at bounding box center [447, 60] width 18 height 18
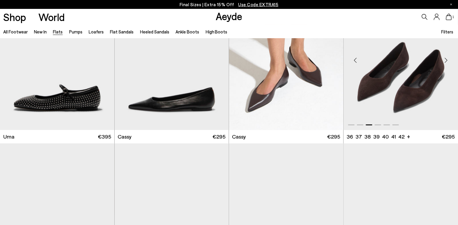
click at [446, 59] on div "Next slide" at bounding box center [447, 60] width 18 height 18
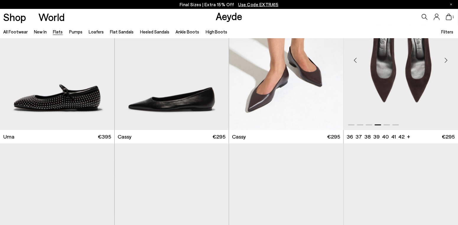
click at [447, 61] on div "Next slide" at bounding box center [447, 60] width 18 height 18
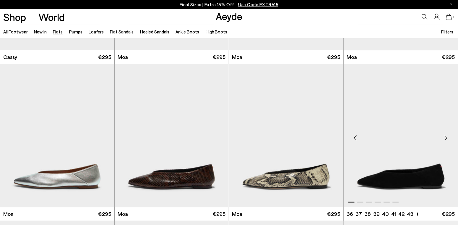
scroll to position [976, 0]
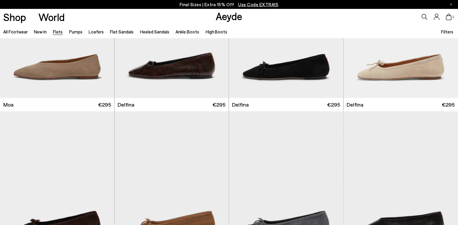
scroll to position [828, 0]
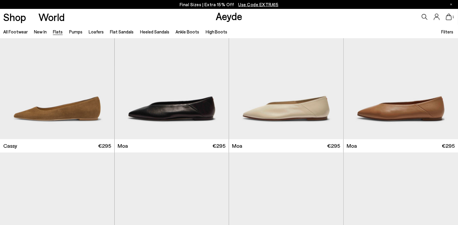
click at [449, 17] on icon at bounding box center [449, 17] width 6 height 7
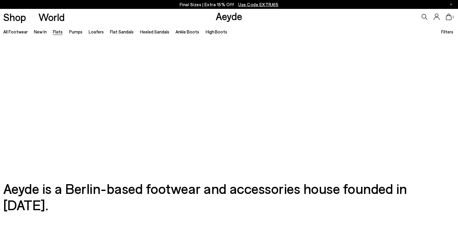
scroll to position [820, 0]
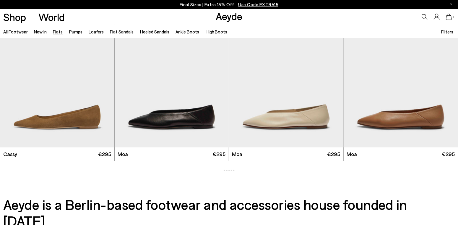
scroll to position [828, 0]
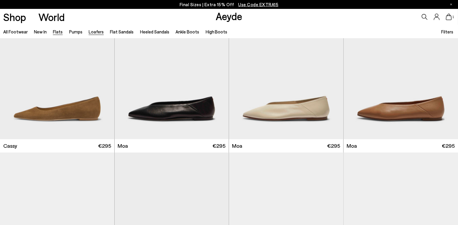
click at [91, 31] on link "Loafers" at bounding box center [96, 31] width 15 height 5
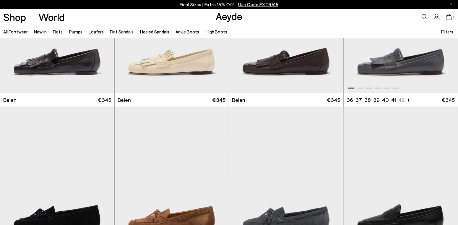
scroll to position [207, 0]
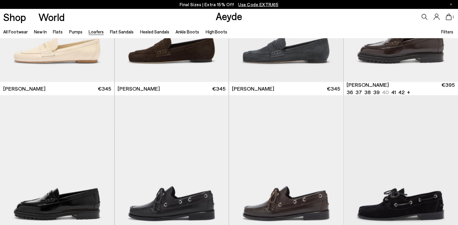
scroll to position [355, 0]
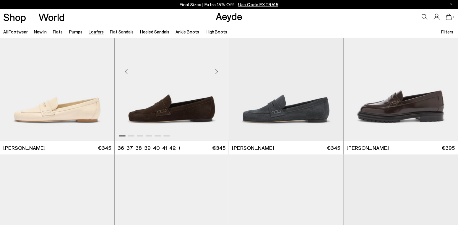
click at [217, 72] on div "Next slide" at bounding box center [217, 72] width 18 height 18
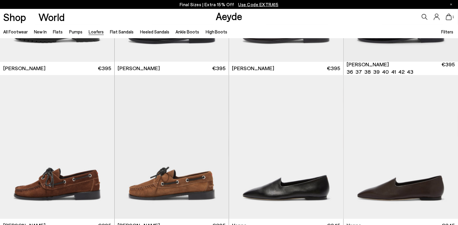
scroll to position [680, 0]
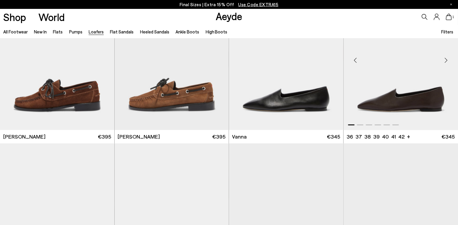
click at [448, 57] on div "Next slide" at bounding box center [447, 60] width 18 height 18
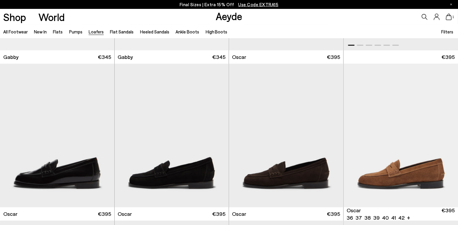
scroll to position [828, 0]
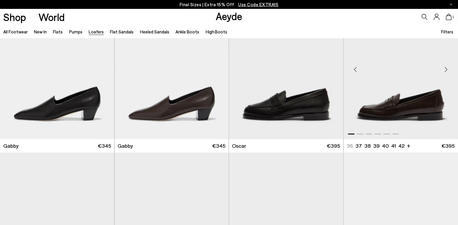
click at [446, 67] on div "Next slide" at bounding box center [447, 70] width 18 height 18
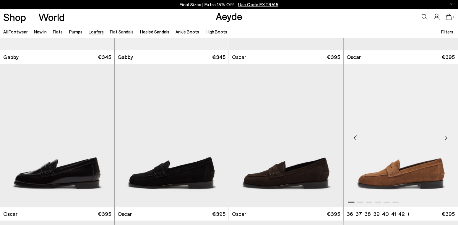
scroll to position [976, 0]
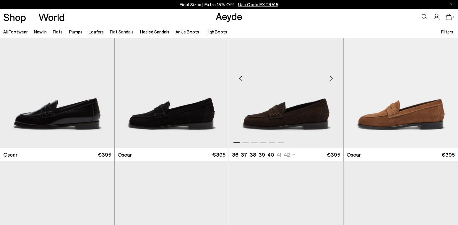
click at [332, 79] on div "Next slide" at bounding box center [332, 78] width 18 height 18
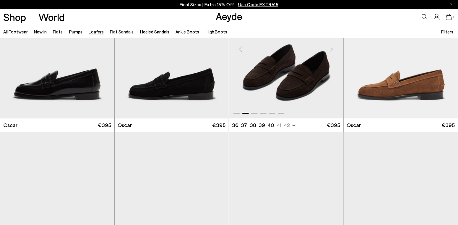
scroll to position [1124, 0]
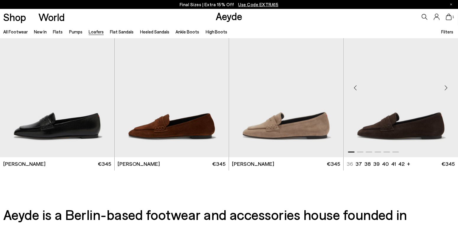
click at [447, 87] on div "Next slide" at bounding box center [447, 88] width 18 height 18
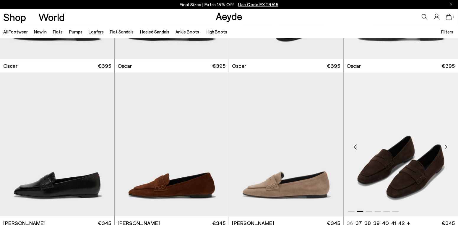
scroll to position [1094, 0]
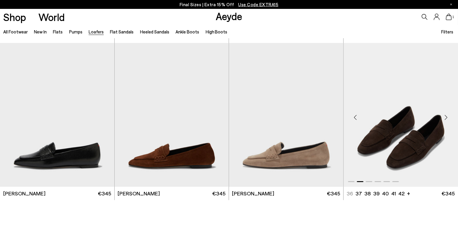
click at [447, 117] on div "Next slide" at bounding box center [447, 117] width 18 height 18
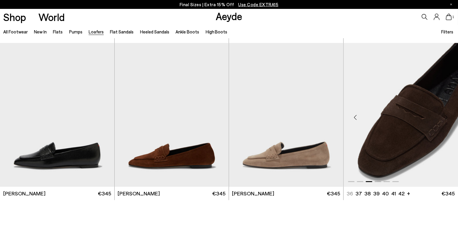
click at [431, 121] on img "3 / 6" at bounding box center [401, 115] width 115 height 144
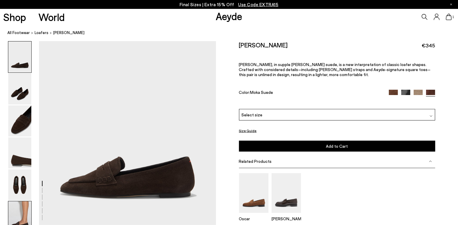
click at [15, 214] on img at bounding box center [19, 216] width 23 height 31
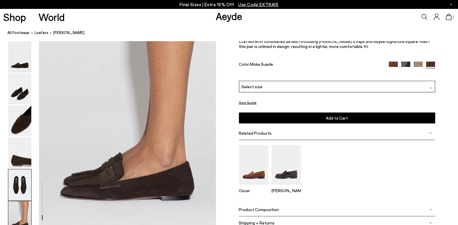
click at [22, 188] on img at bounding box center [19, 184] width 23 height 31
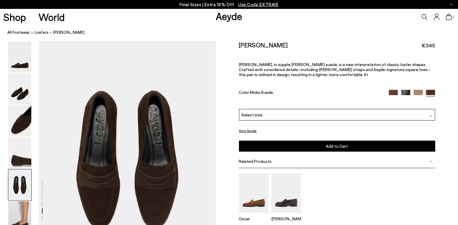
scroll to position [956, 0]
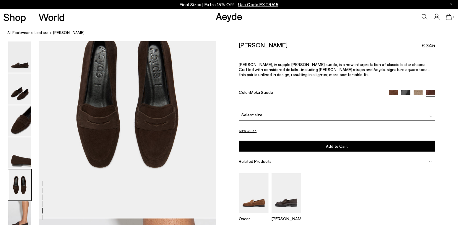
click at [431, 116] on img at bounding box center [431, 115] width 3 height 3
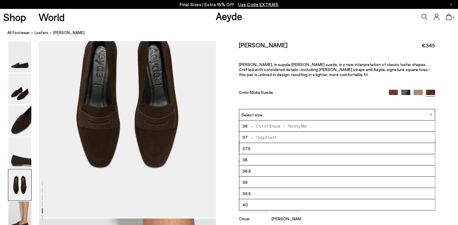
click at [248, 147] on span "37.5" at bounding box center [246, 148] width 8 height 7
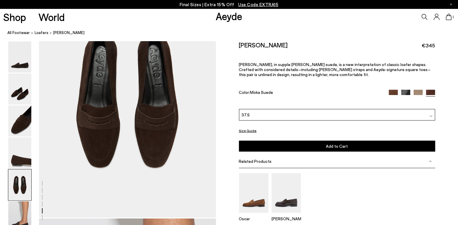
click at [328, 145] on span "Add to Cart" at bounding box center [337, 145] width 22 height 5
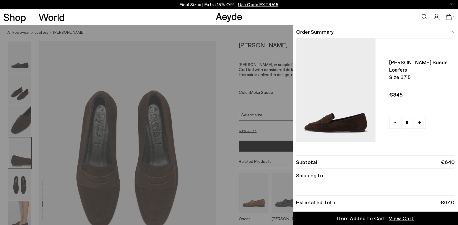
scroll to position [749, 0]
